Goal: Task Accomplishment & Management: Use online tool/utility

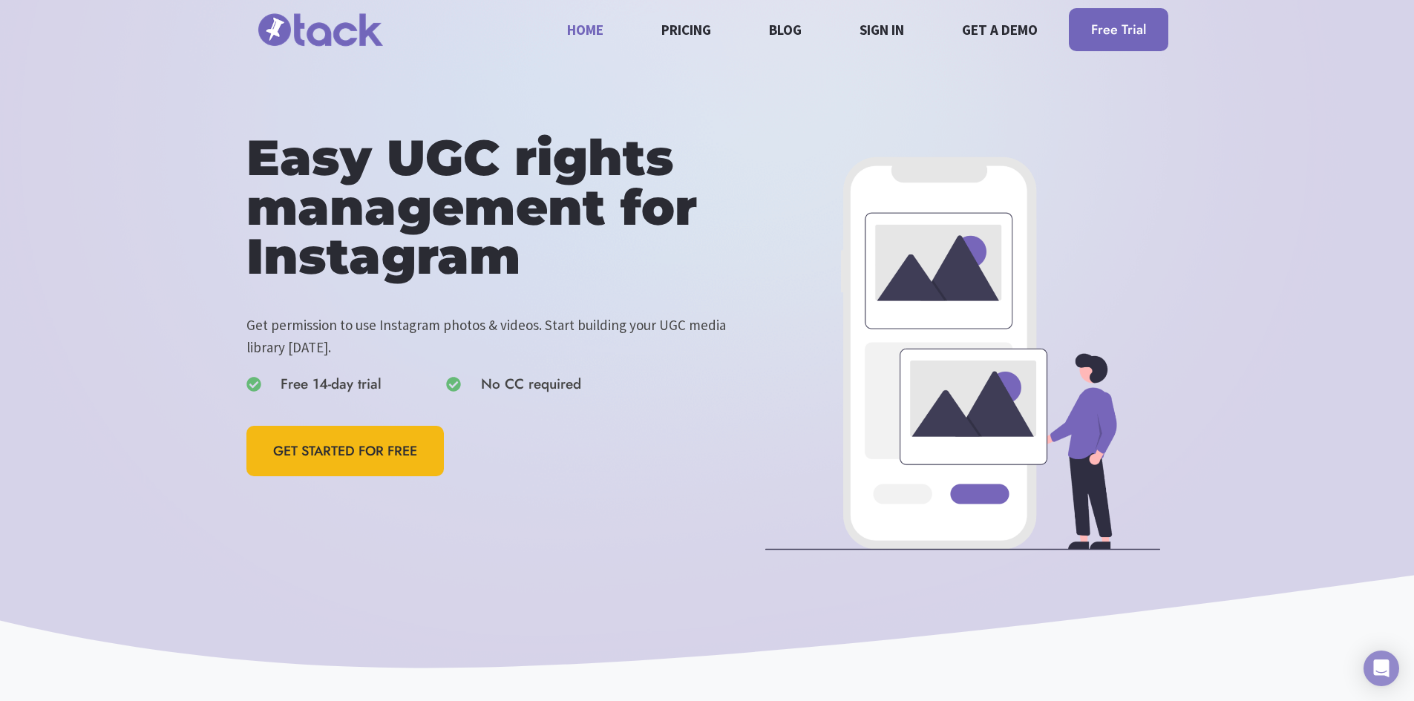
click at [879, 36] on link "Sign in" at bounding box center [882, 29] width 62 height 39
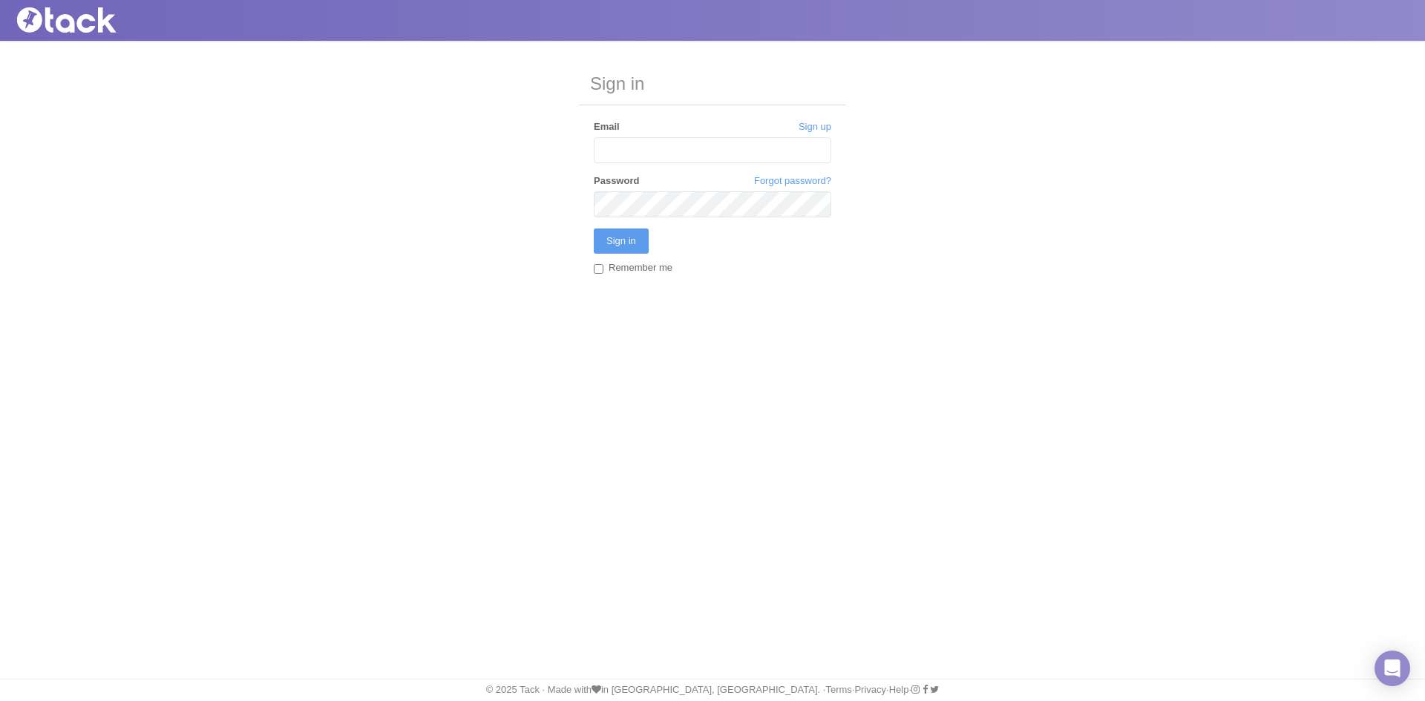
click at [667, 154] on input "Email" at bounding box center [713, 150] width 238 height 26
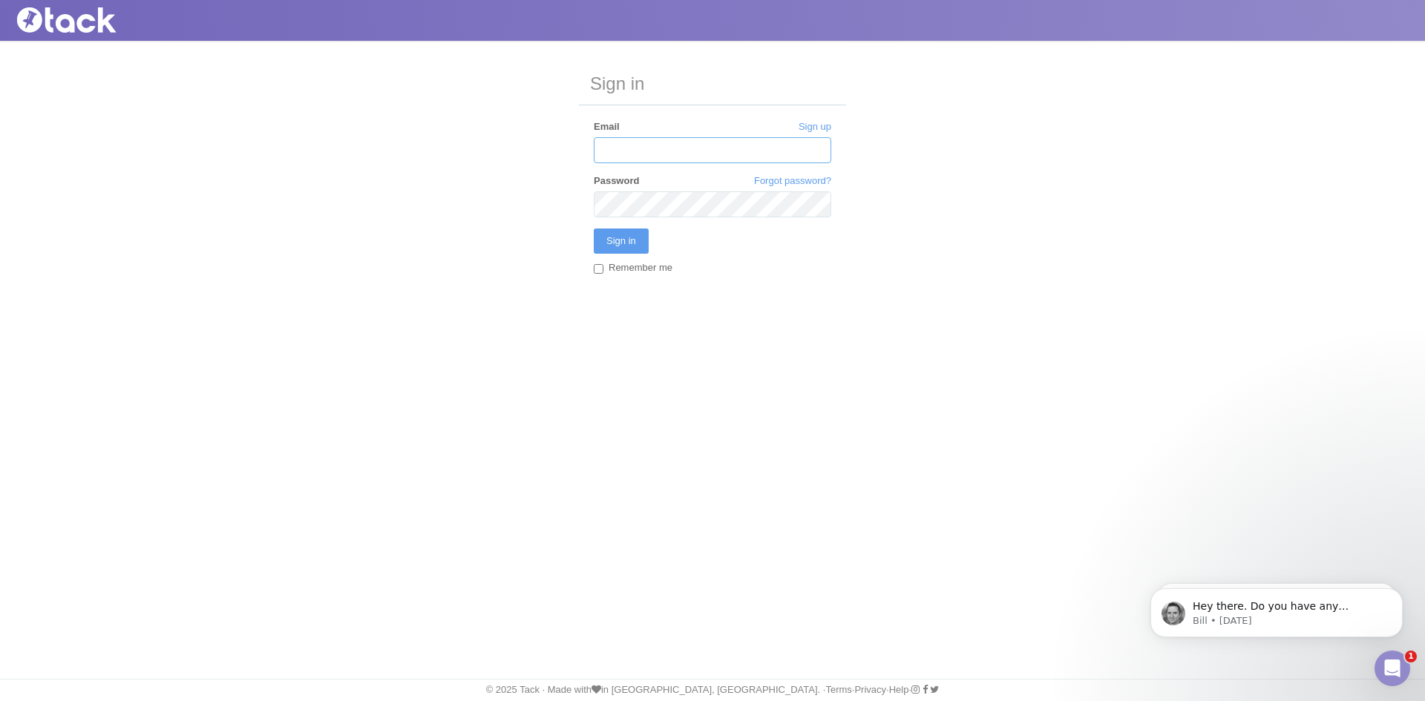
click at [689, 160] on input "Email" at bounding box center [713, 150] width 238 height 26
type input "[PERSON_NAME][EMAIL_ADDRESS][PERSON_NAME][DOMAIN_NAME]"
click at [647, 240] on input "Sign in" at bounding box center [621, 241] width 55 height 25
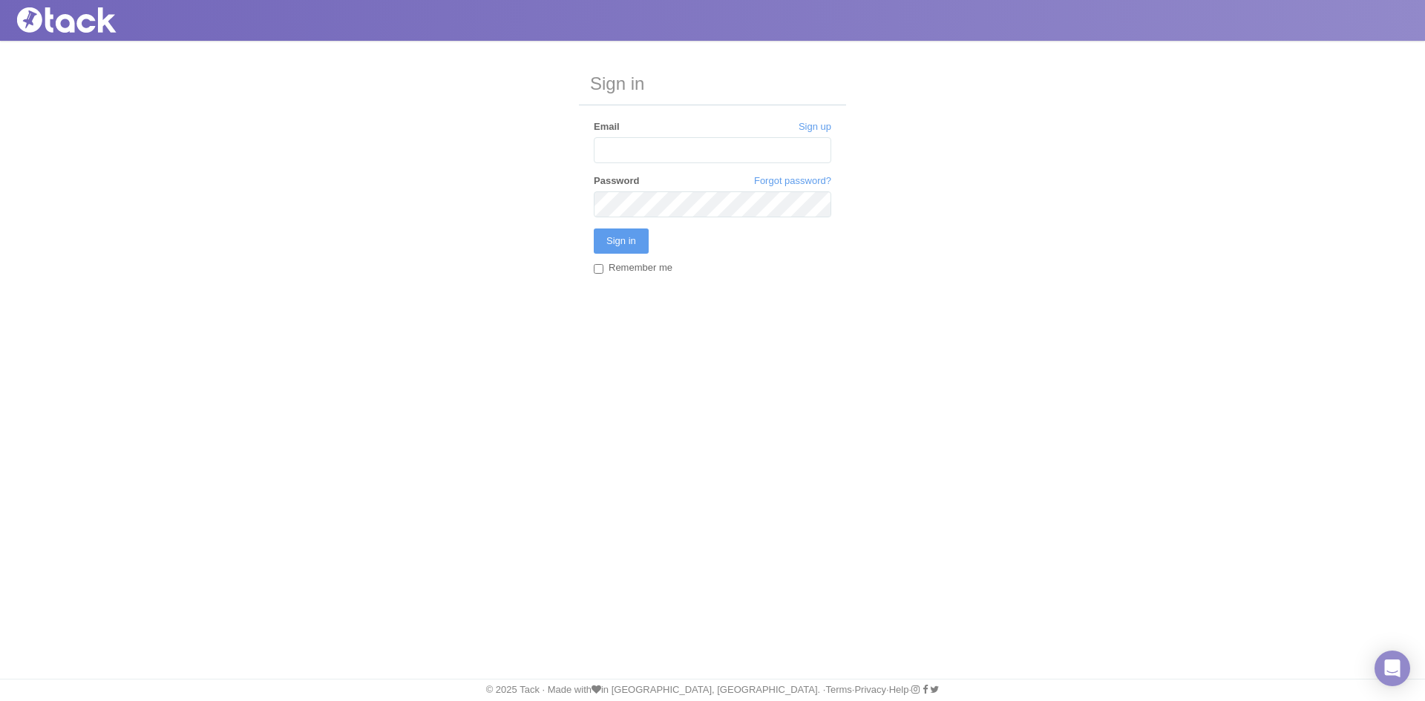
click at [683, 151] on input "Email" at bounding box center [713, 150] width 238 height 26
type input "[PERSON_NAME][EMAIL_ADDRESS][PERSON_NAME][DOMAIN_NAME]"
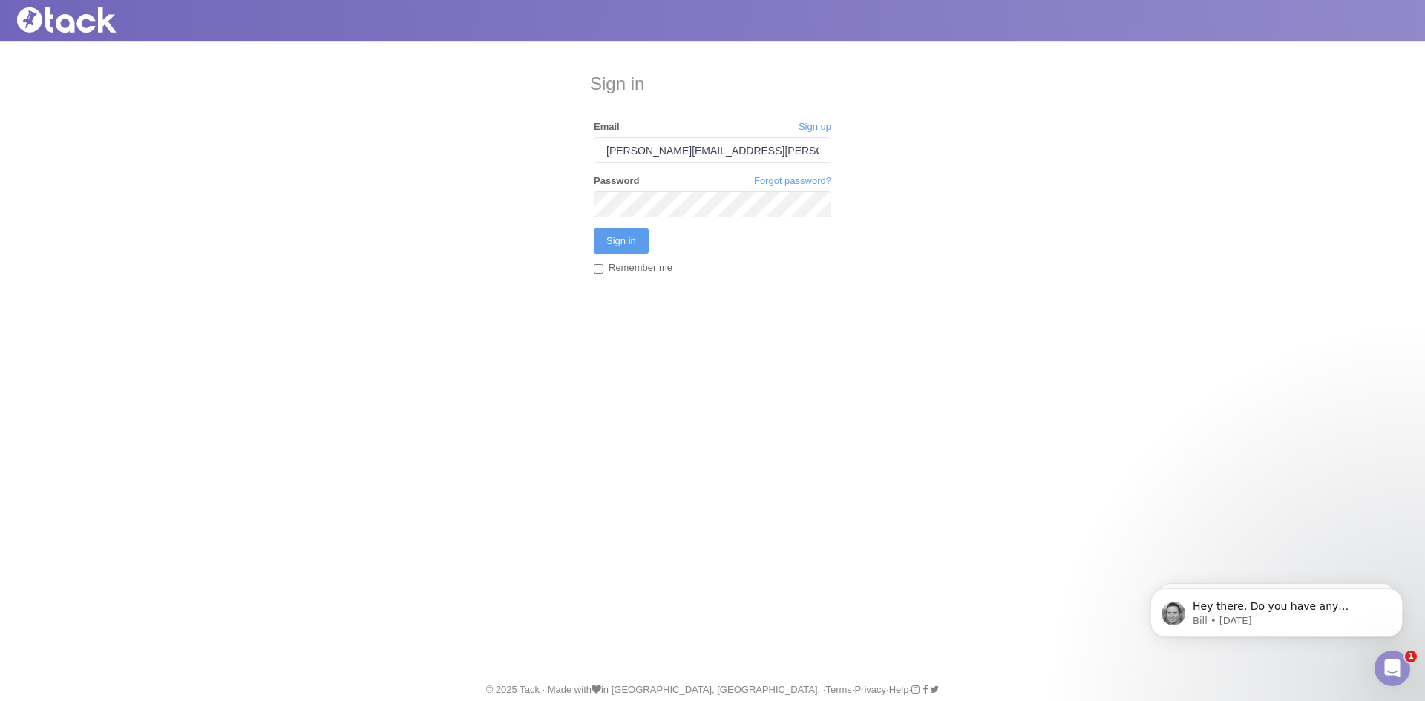
click at [609, 269] on label "Remember me" at bounding box center [633, 269] width 79 height 16
click at [604, 269] on input "Remember me" at bounding box center [599, 269] width 10 height 10
checkbox input "true"
click at [629, 238] on input "Sign in" at bounding box center [621, 241] width 55 height 25
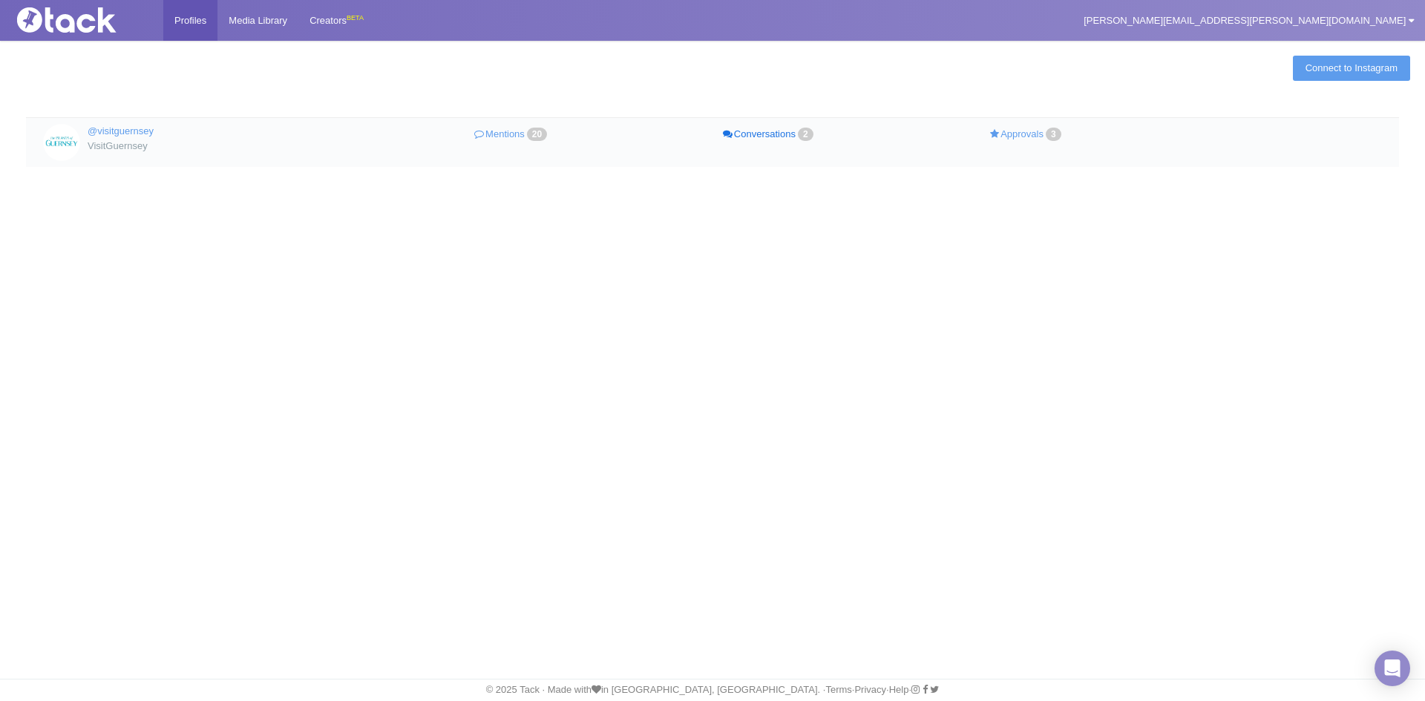
click at [750, 134] on link "Conversations 2" at bounding box center [770, 135] width 258 height 22
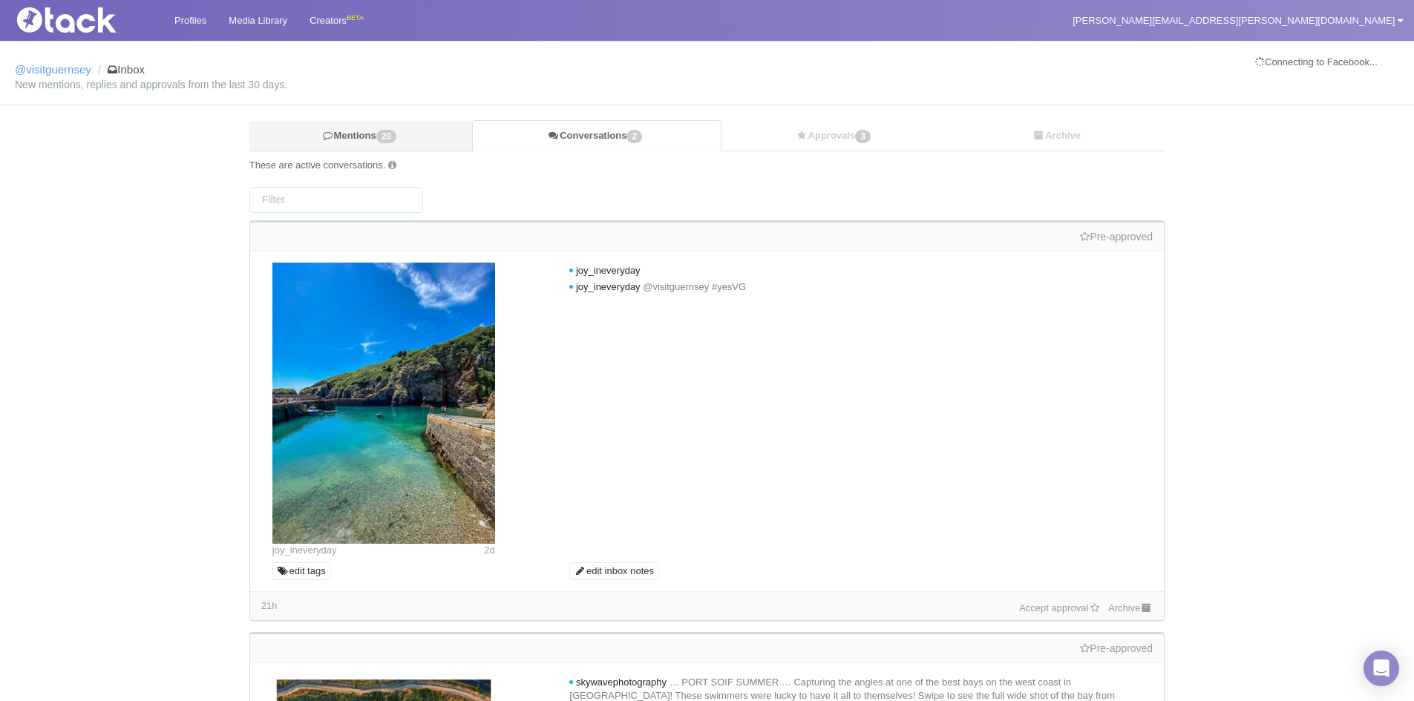
click at [364, 144] on link "Mentions 20" at bounding box center [360, 136] width 223 height 30
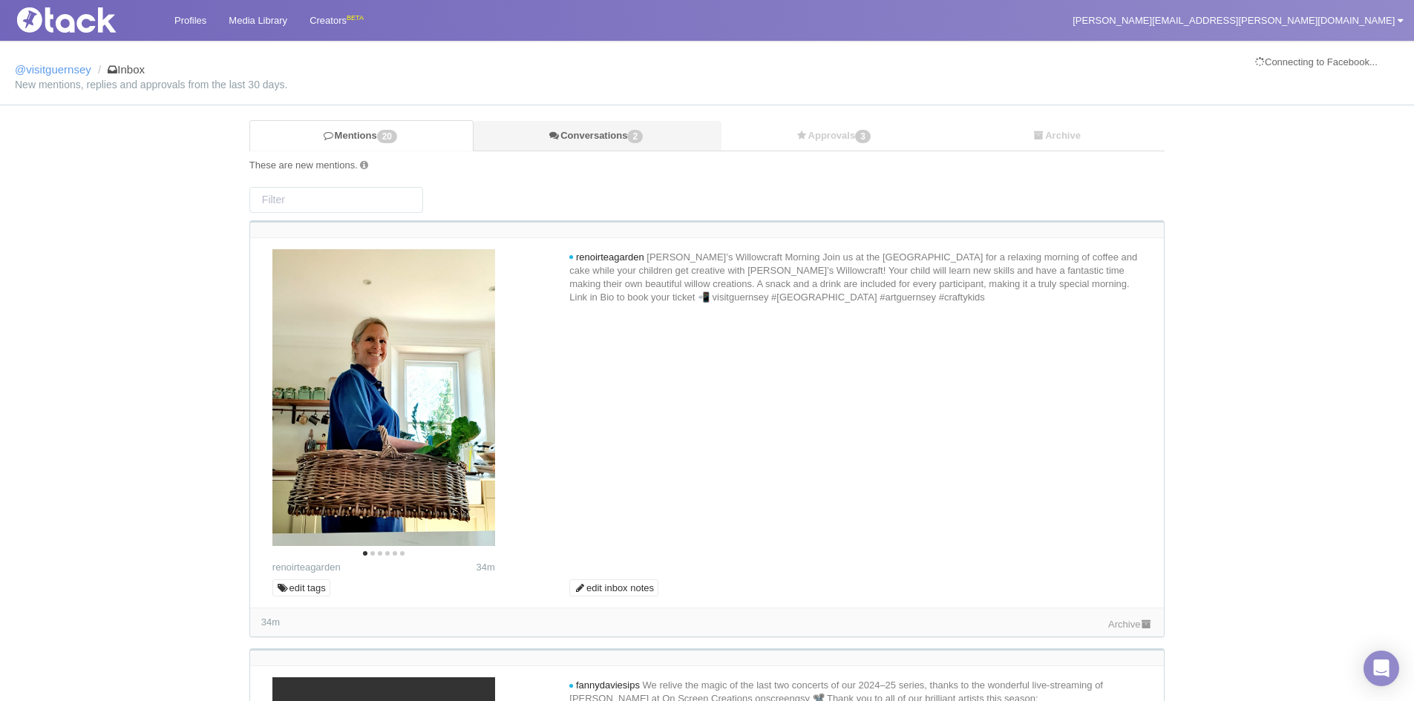
click at [506, 128] on link "Conversations 2" at bounding box center [597, 136] width 247 height 30
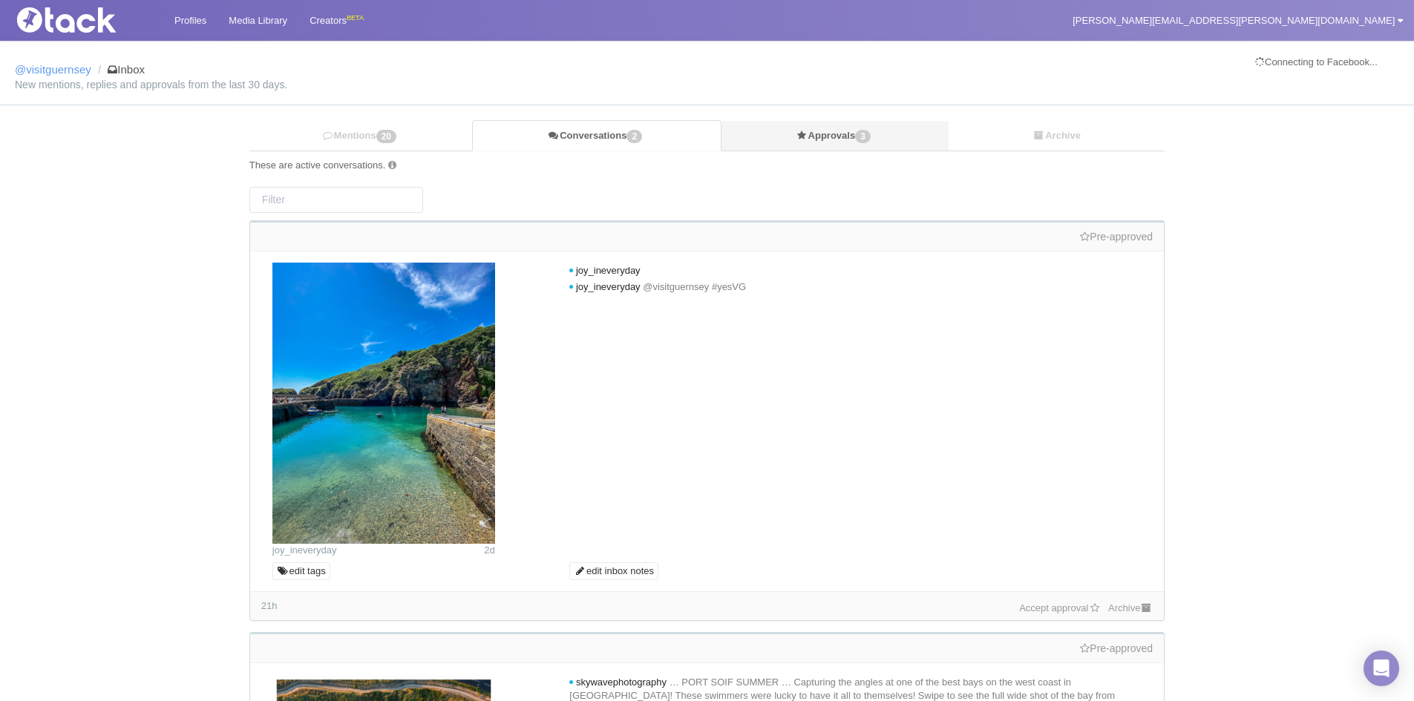
click at [811, 146] on link "Approvals 3" at bounding box center [836, 136] width 228 height 30
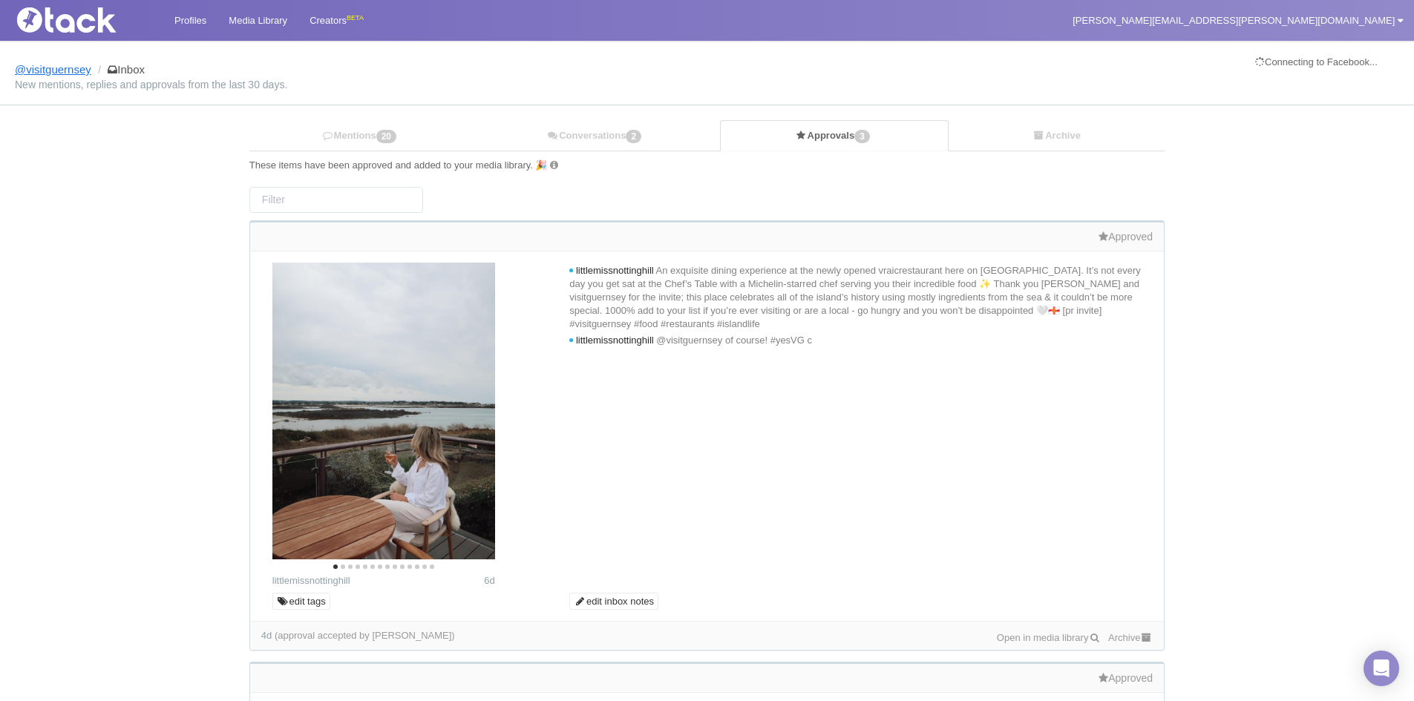
click at [73, 71] on link "@visitguernsey" at bounding box center [53, 69] width 76 height 13
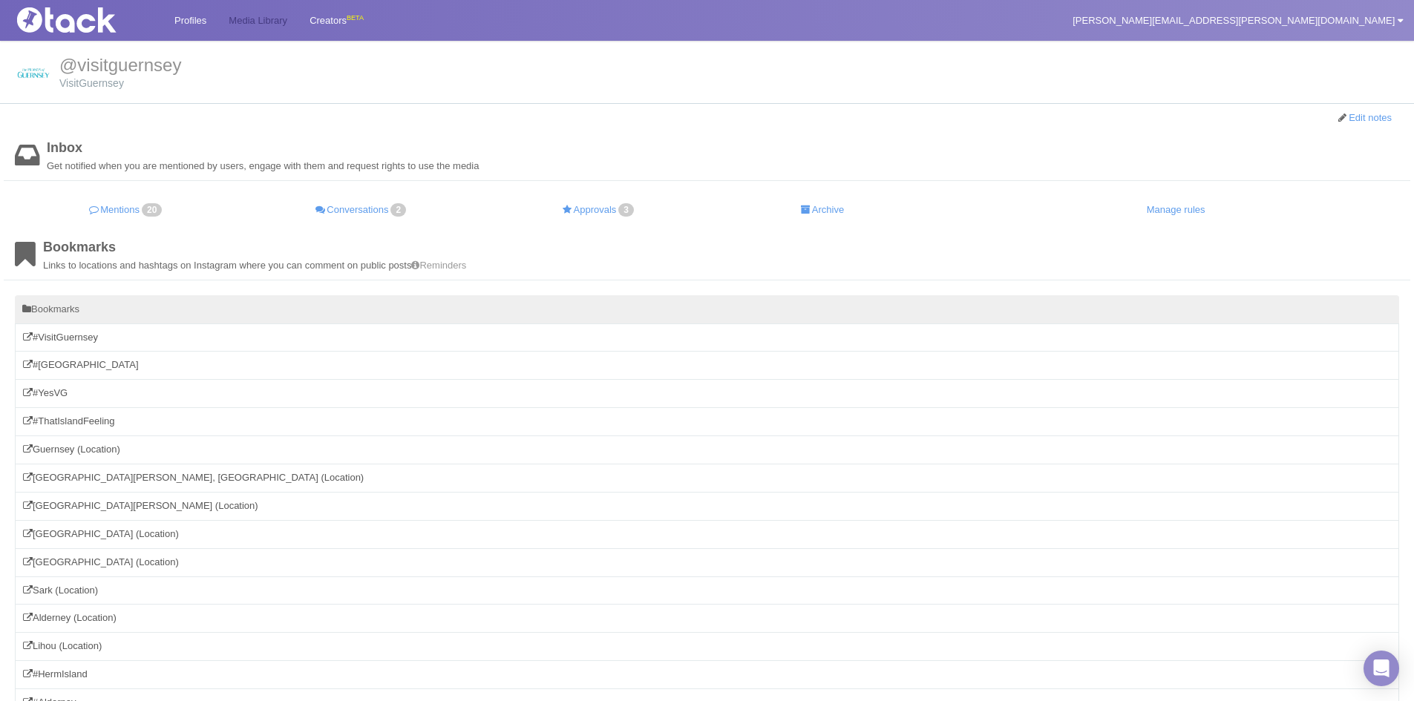
click at [288, 24] on link "Media Library" at bounding box center [258, 20] width 81 height 41
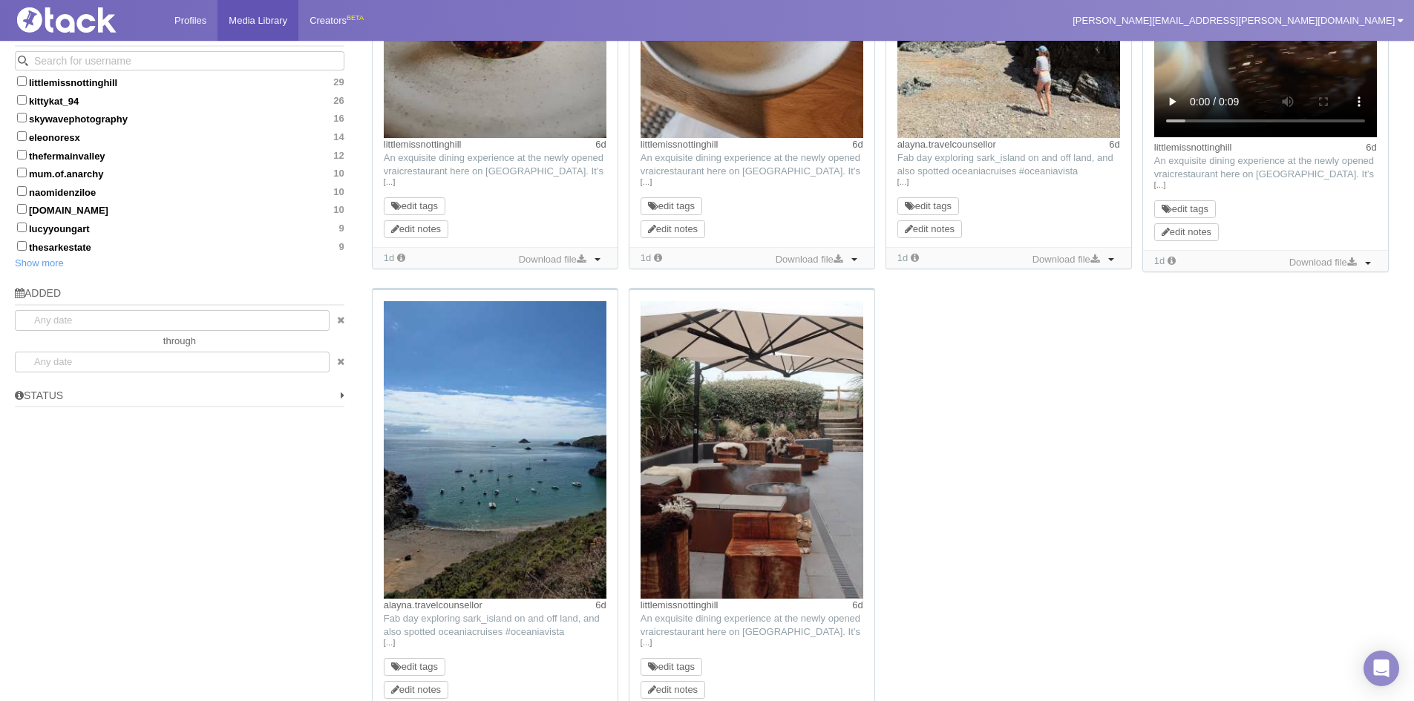
scroll to position [817, 0]
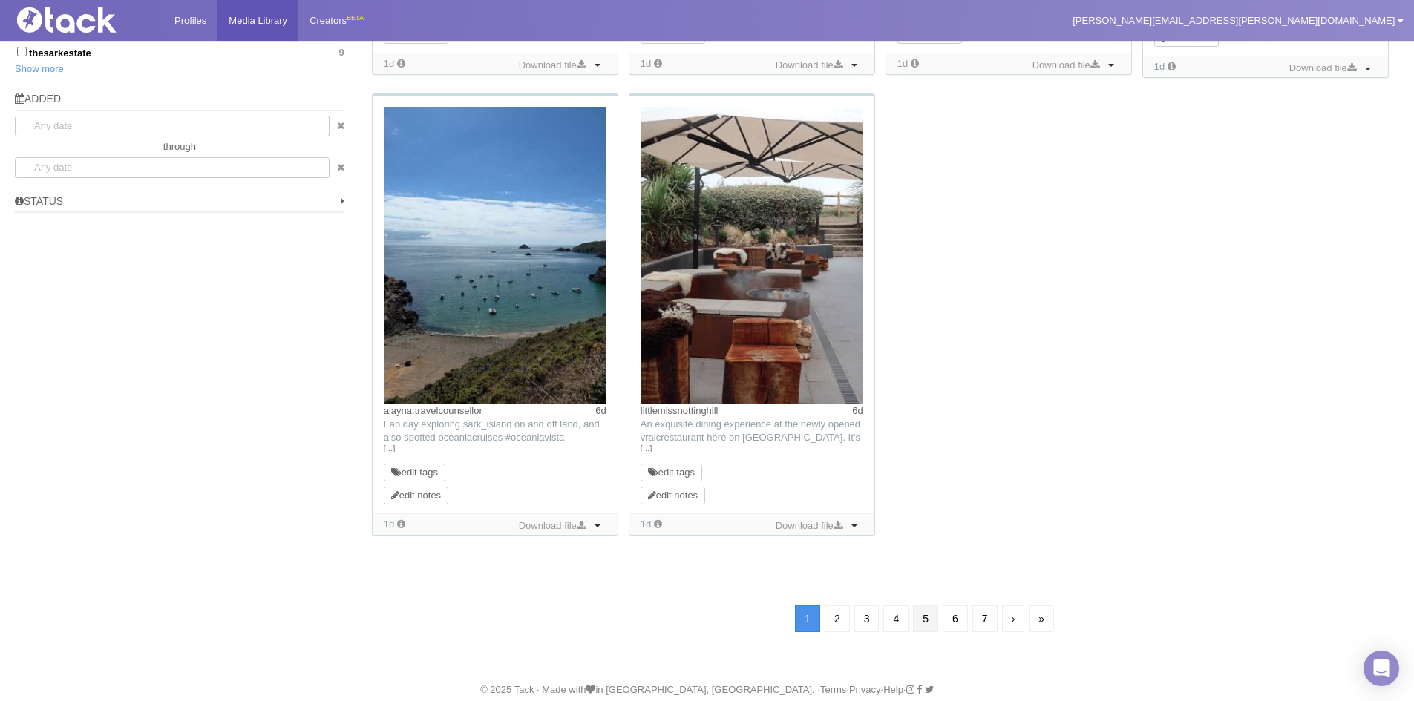
click at [938, 621] on link "5" at bounding box center [925, 619] width 25 height 27
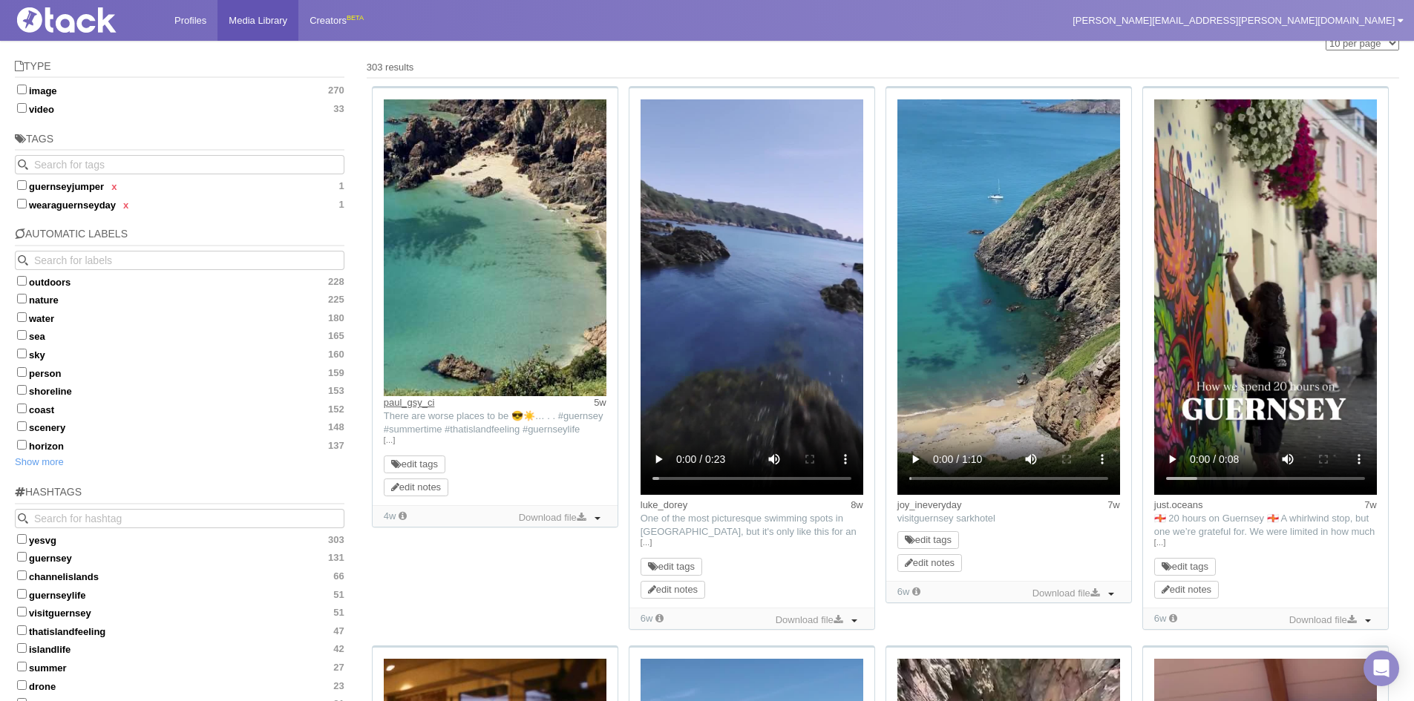
click at [427, 402] on link "paul_gsy_ci" at bounding box center [409, 402] width 51 height 11
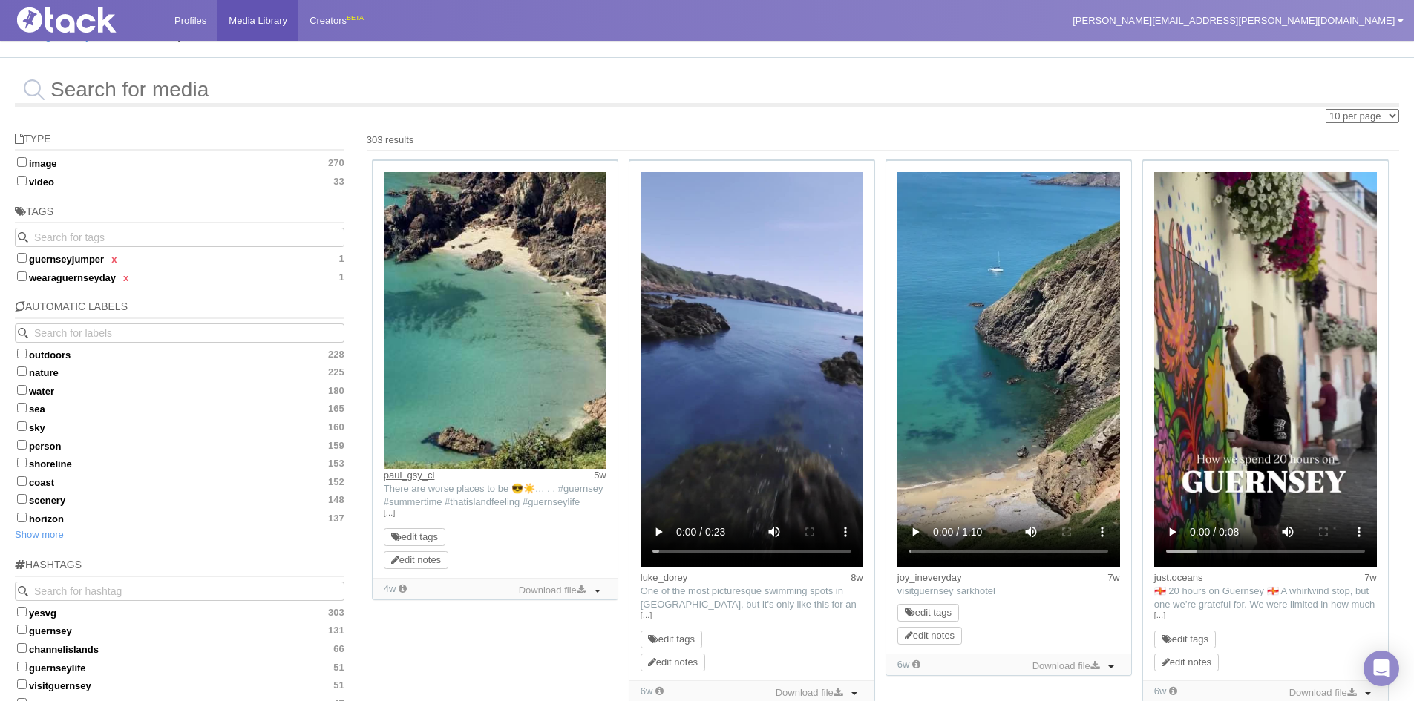
scroll to position [33, 0]
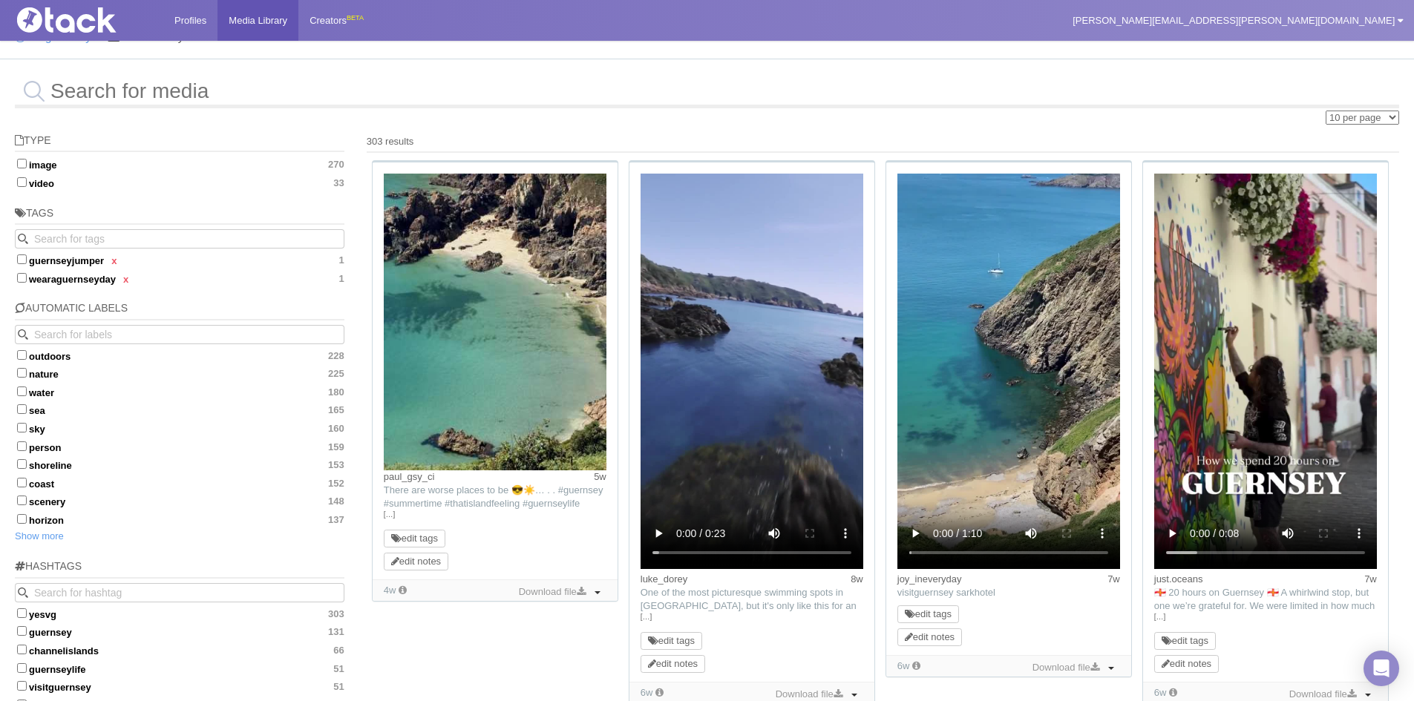
click at [534, 246] on img at bounding box center [495, 322] width 223 height 297
click at [598, 590] on button "Toggle Dropdown" at bounding box center [598, 592] width 18 height 16
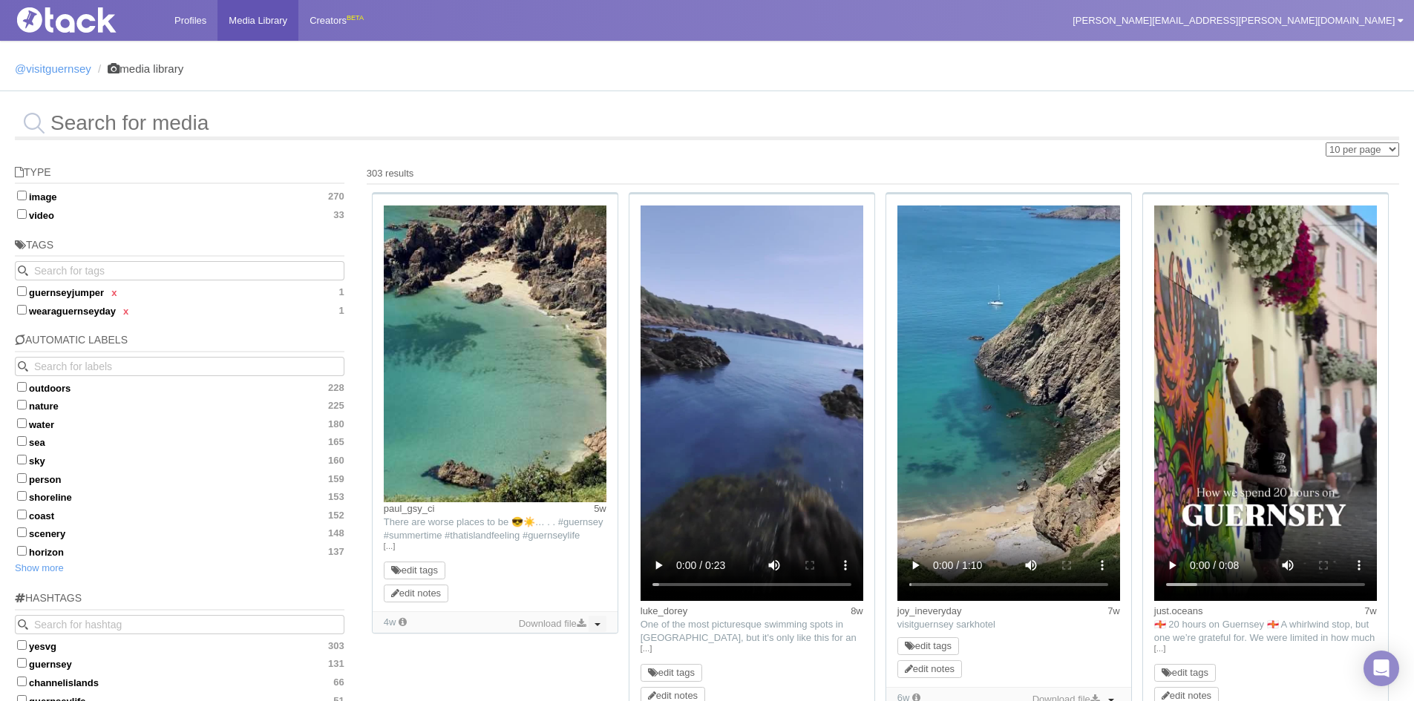
scroll to position [0, 0]
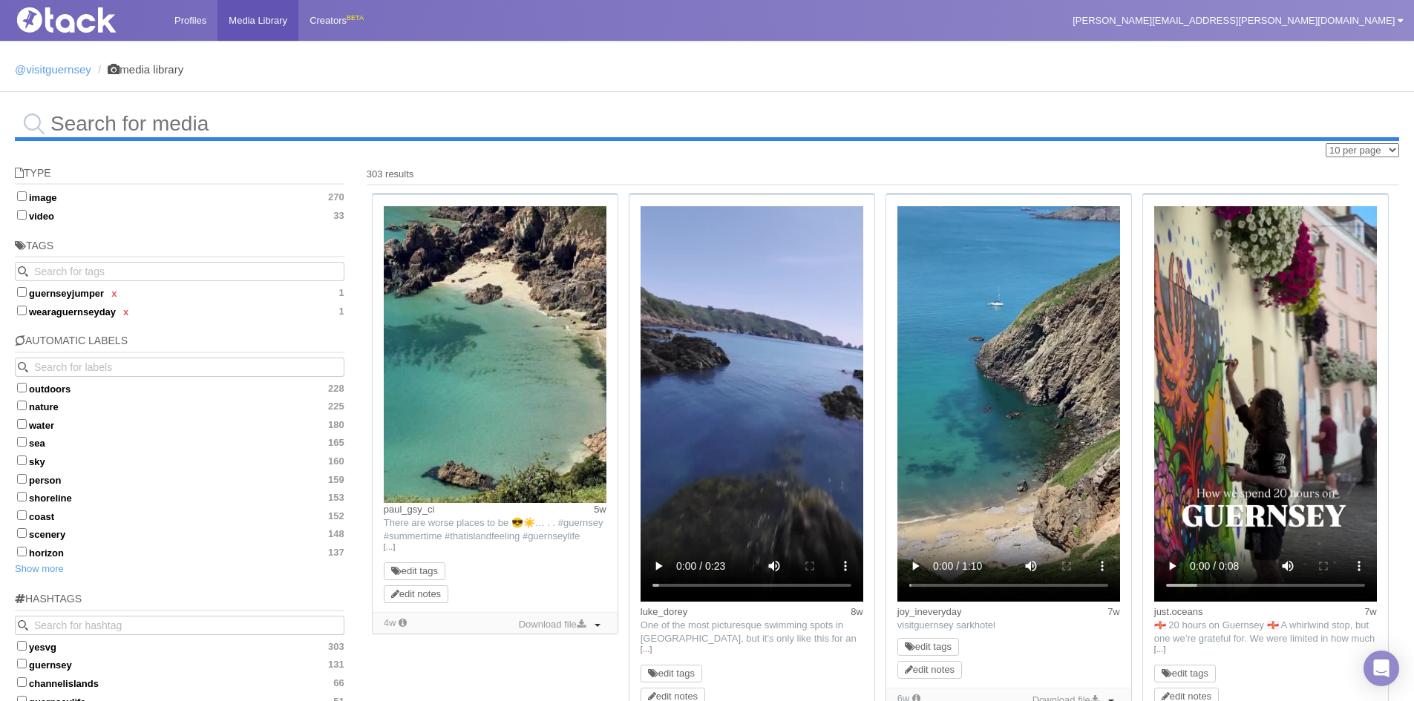
click at [148, 121] on input "text" at bounding box center [707, 124] width 1384 height 34
